Goal: Information Seeking & Learning: Learn about a topic

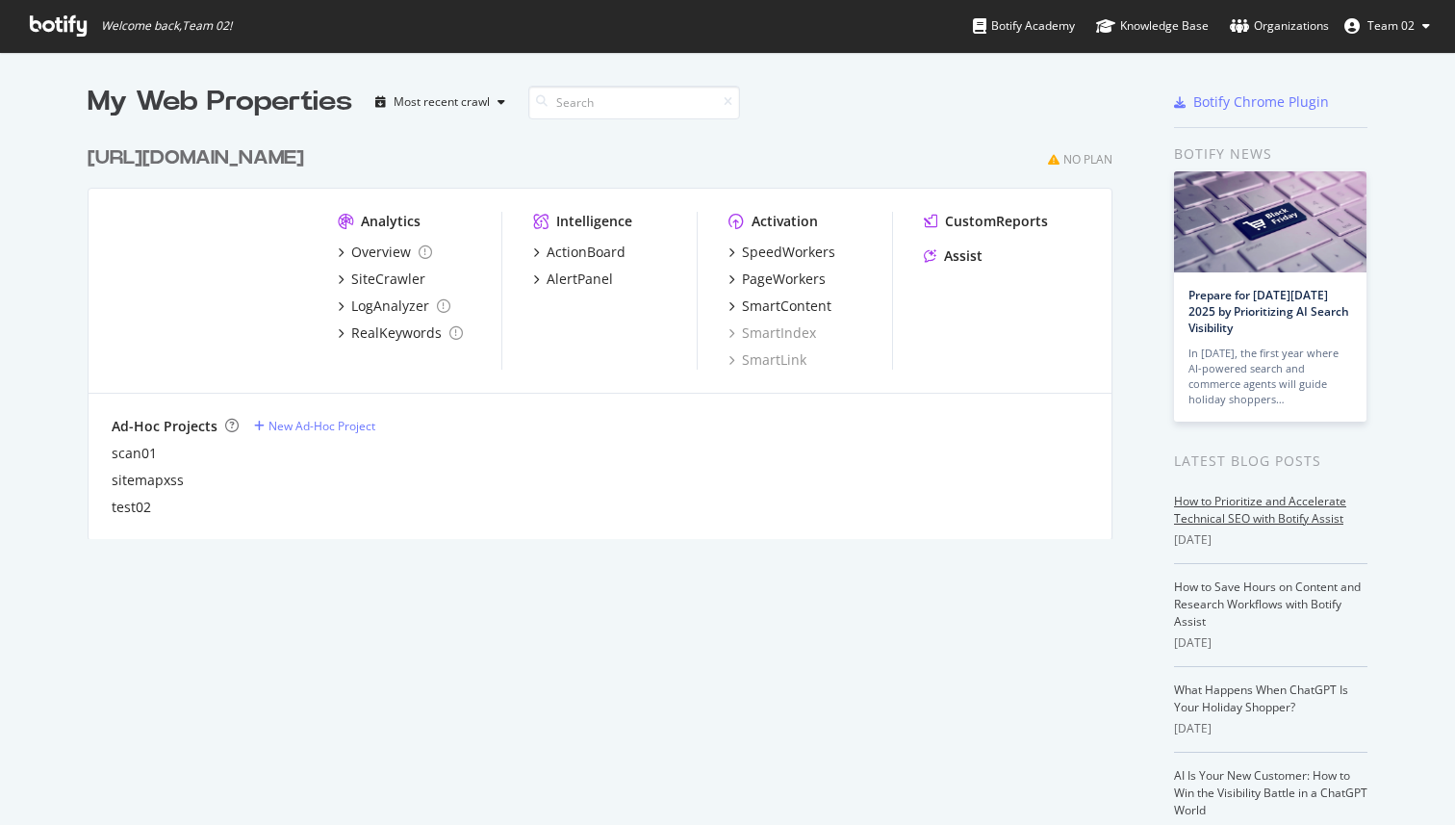
click at [1231, 525] on link "How to Prioritize and Accelerate Technical SEO with Botify Assist" at bounding box center [1260, 510] width 172 height 34
click at [1414, 28] on span "Team 02" at bounding box center [1390, 25] width 47 height 16
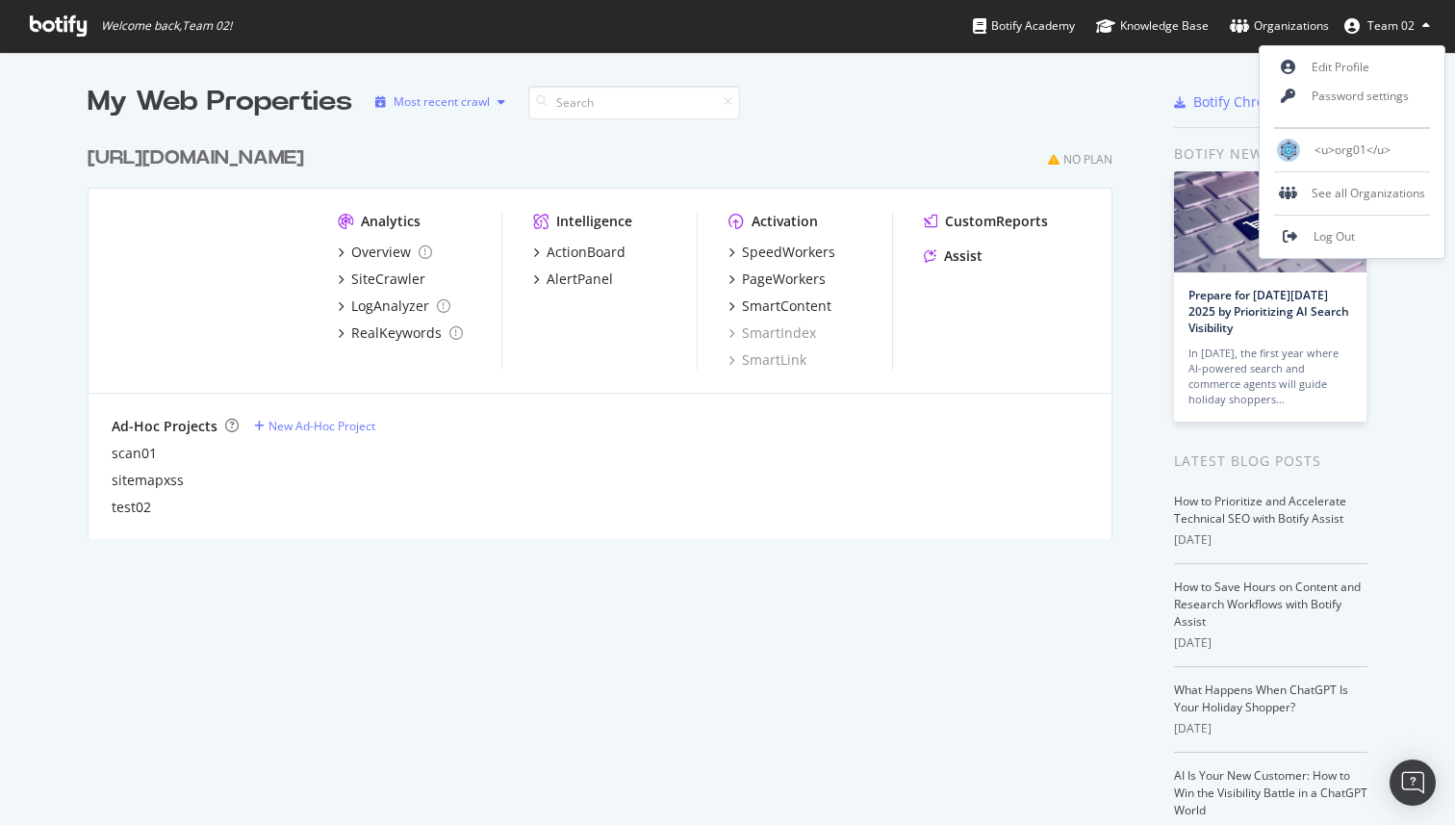
click at [512, 103] on div "button" at bounding box center [501, 102] width 23 height 12
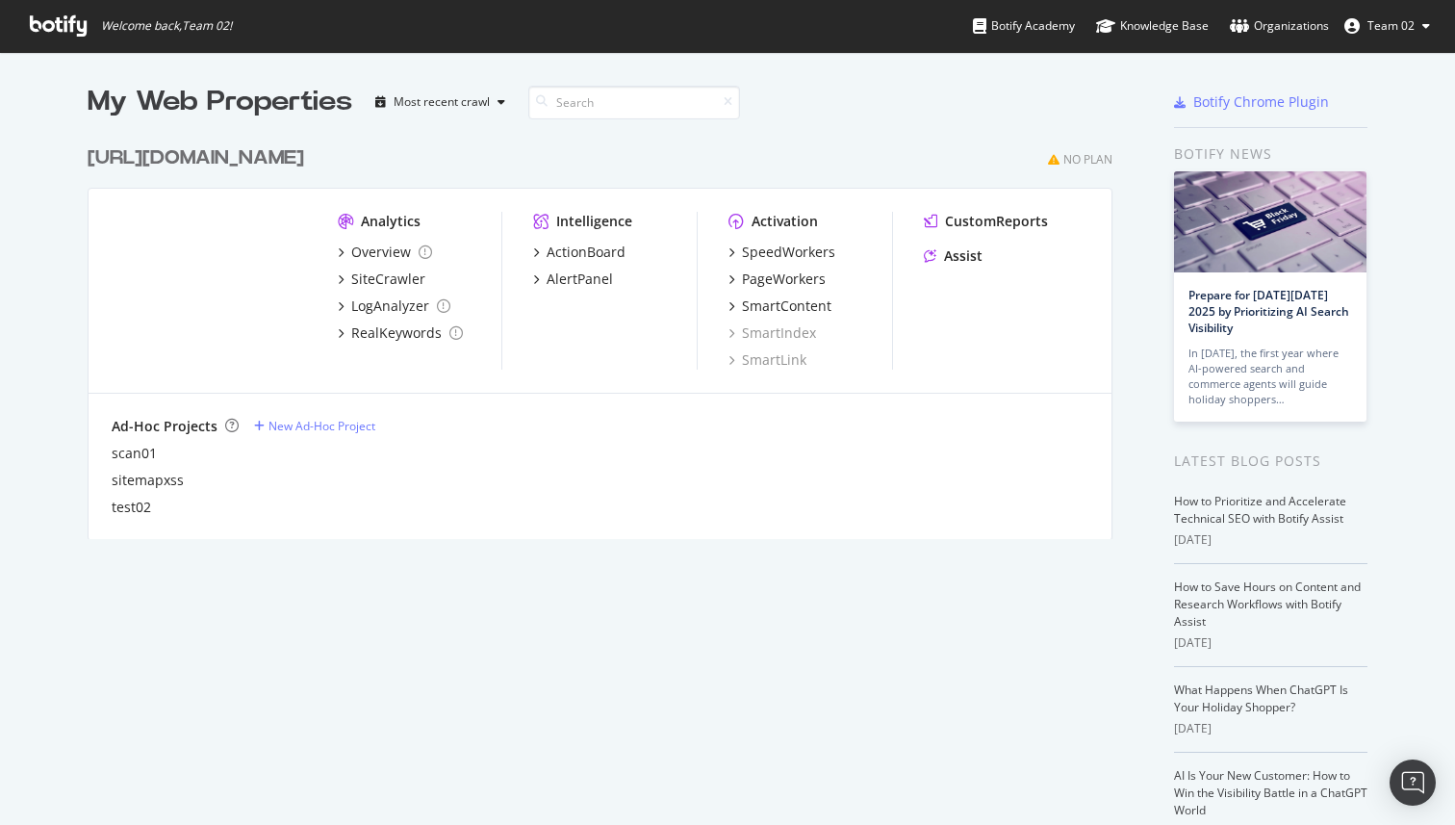
click at [266, 118] on div "My Web Properties" at bounding box center [220, 102] width 265 height 38
